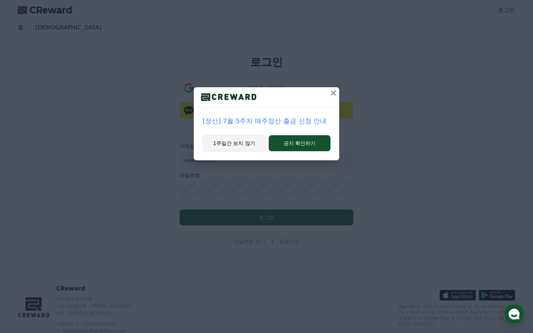
click at [249, 142] on button "1주일간 보지 않기" at bounding box center [234, 143] width 63 height 17
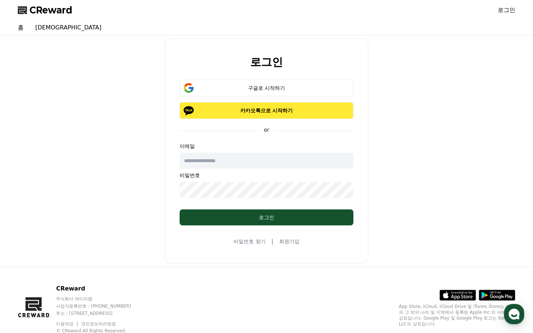
click at [259, 108] on p "카카오톡으로 시작하기" at bounding box center [266, 110] width 153 height 7
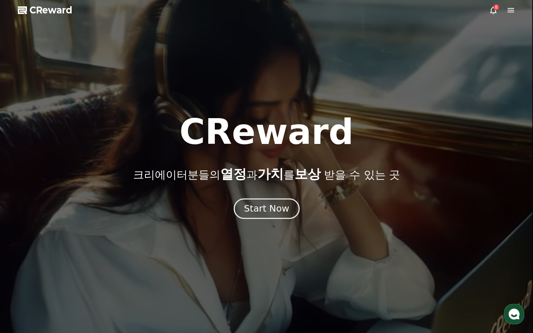
click at [266, 208] on div "Start Now" at bounding box center [266, 209] width 45 height 12
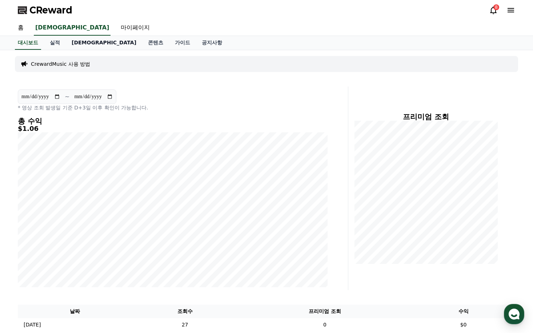
click at [76, 43] on link "[DEMOGRAPHIC_DATA]" at bounding box center [104, 43] width 76 height 14
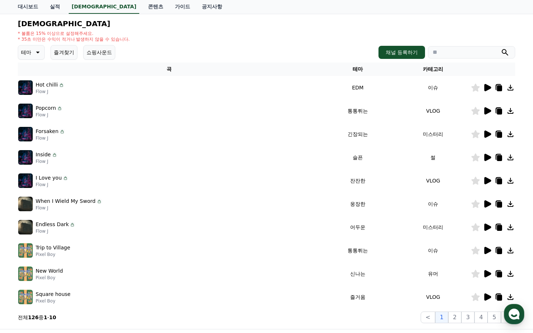
scroll to position [109, 0]
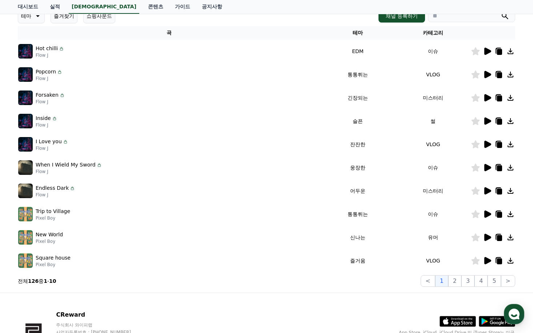
click at [489, 119] on icon at bounding box center [487, 121] width 9 height 9
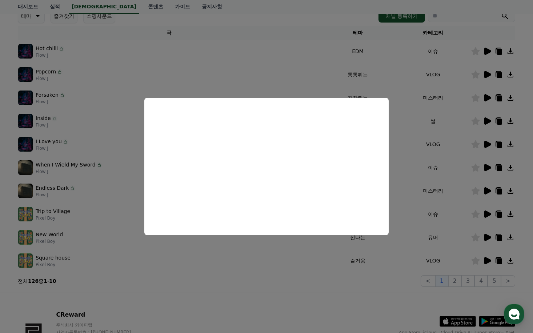
click at [250, 270] on button "close modal" at bounding box center [266, 166] width 533 height 333
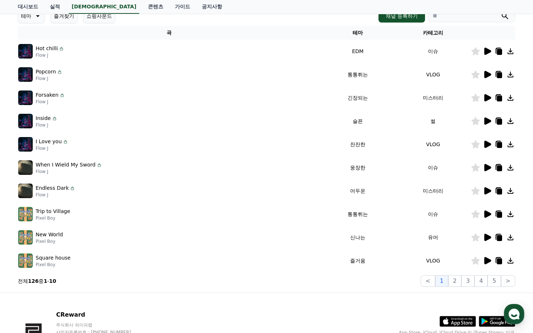
click at [486, 146] on icon at bounding box center [488, 144] width 7 height 7
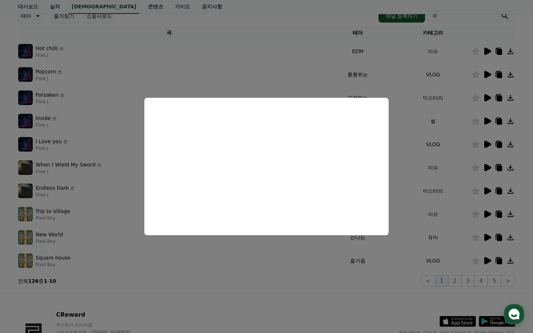
click at [263, 265] on button "close modal" at bounding box center [266, 166] width 533 height 333
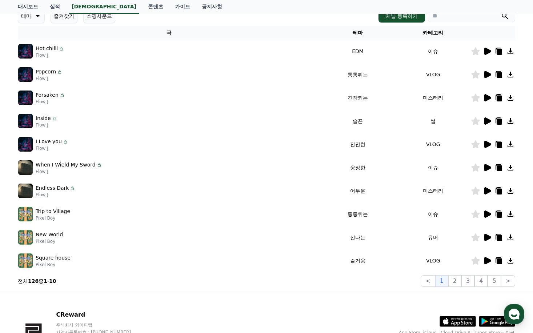
click at [488, 167] on icon at bounding box center [488, 167] width 7 height 7
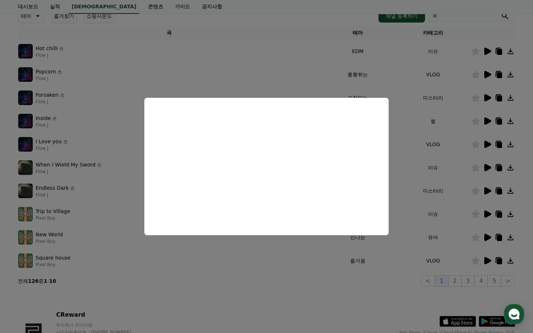
click at [259, 258] on button "close modal" at bounding box center [266, 166] width 533 height 333
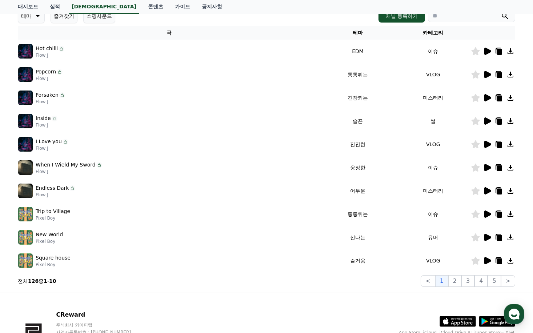
click at [489, 212] on icon at bounding box center [488, 214] width 7 height 7
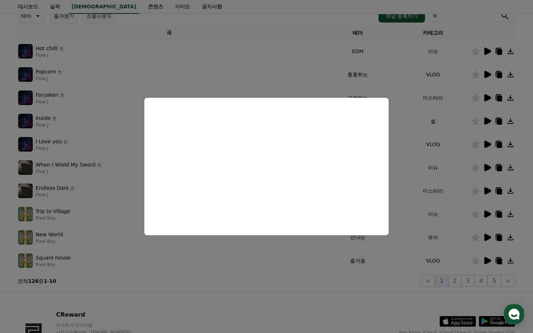
click at [221, 264] on button "close modal" at bounding box center [266, 166] width 533 height 333
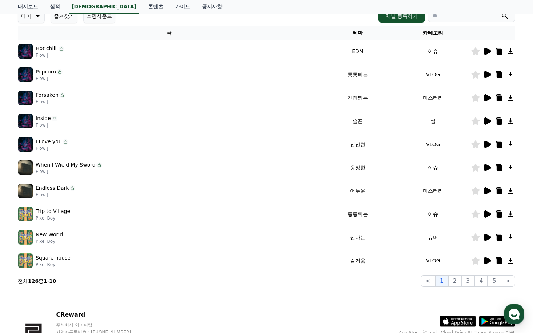
click at [513, 144] on icon at bounding box center [511, 145] width 6 height 6
click at [228, 93] on div "Forsaken Flow J" at bounding box center [169, 98] width 302 height 15
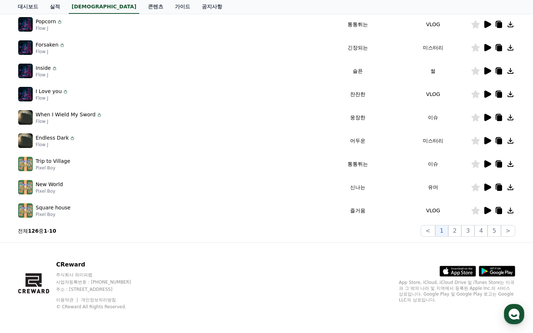
scroll to position [123, 0]
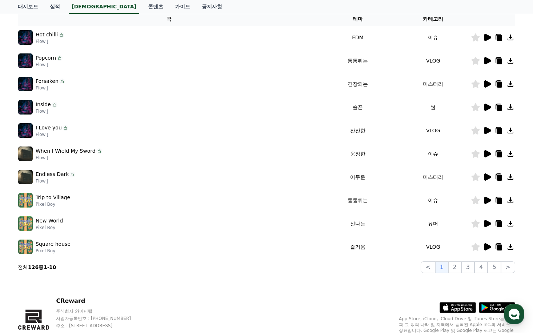
click at [488, 247] on icon at bounding box center [488, 246] width 7 height 7
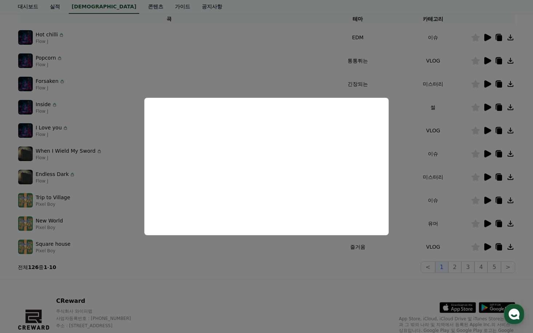
click at [274, 272] on button "close modal" at bounding box center [266, 166] width 533 height 333
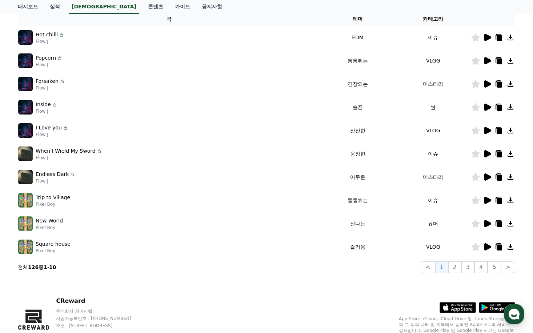
click at [513, 247] on icon at bounding box center [511, 247] width 6 height 6
